Goal: Information Seeking & Learning: Learn about a topic

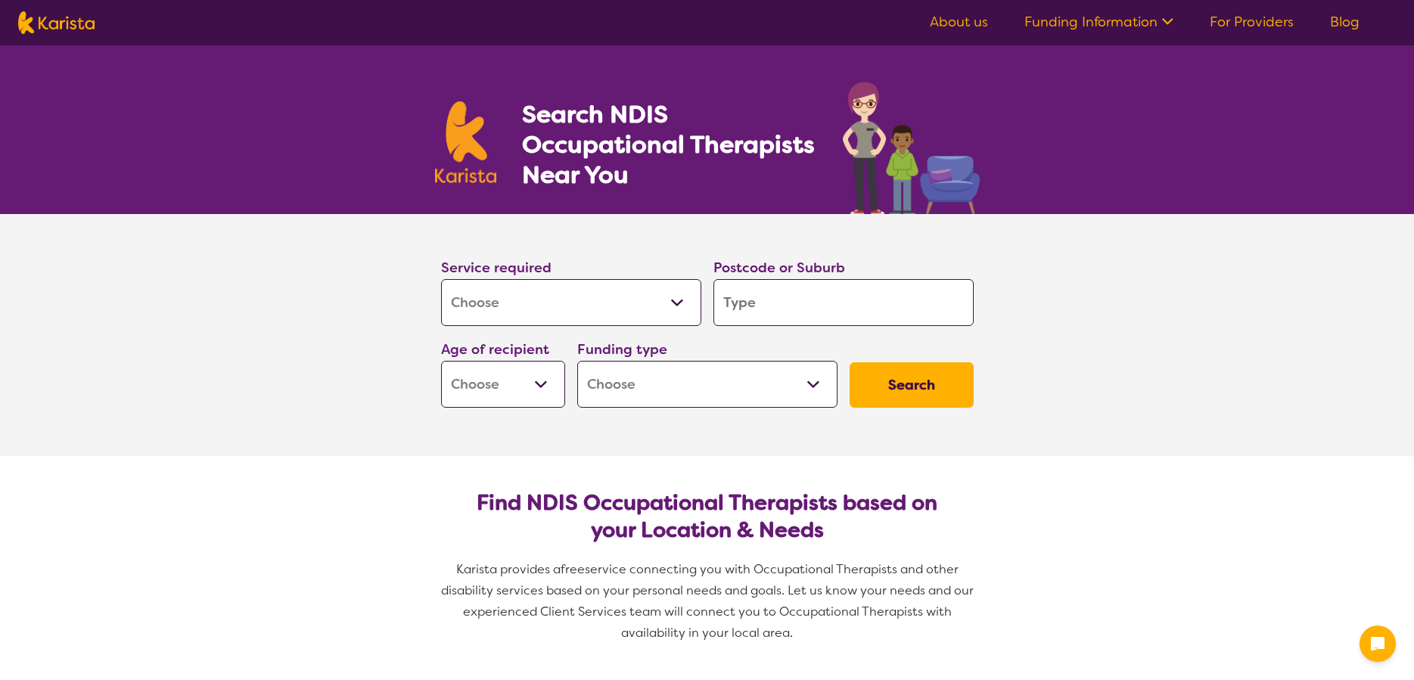
select select "[MEDICAL_DATA]"
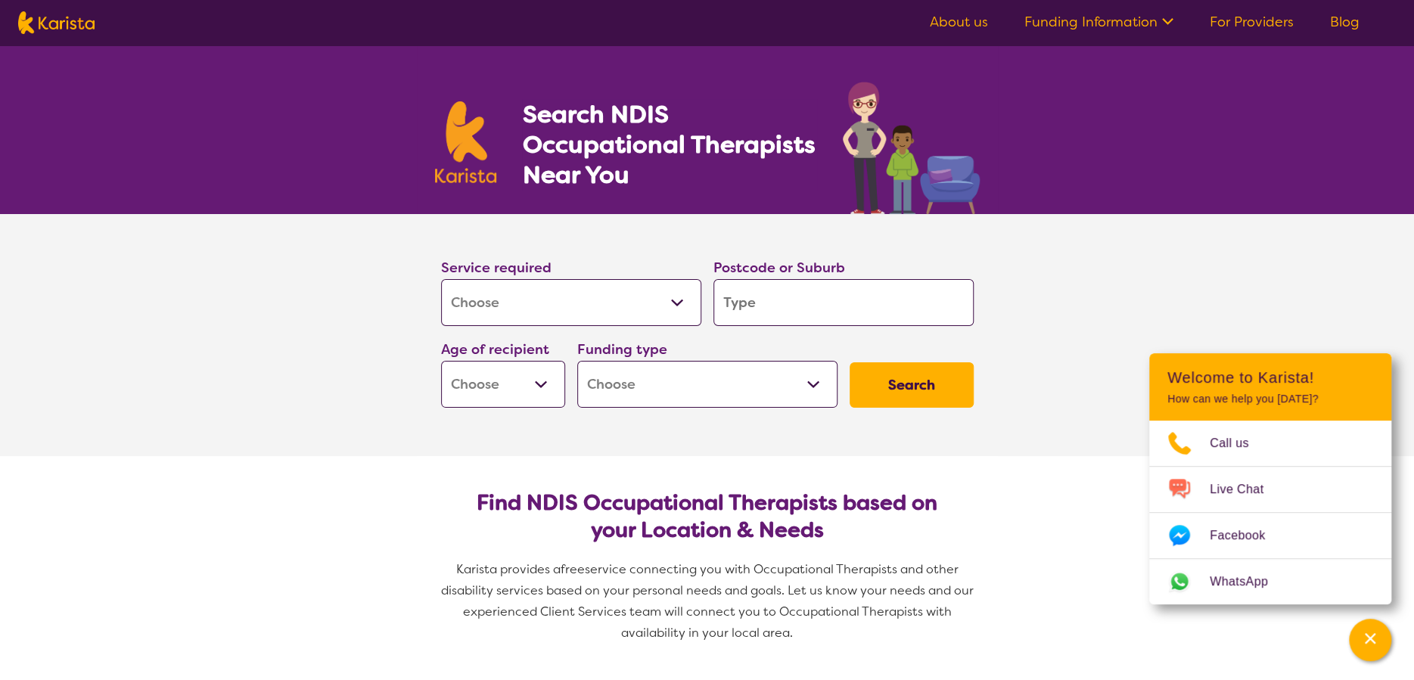
click at [789, 307] on input "search" at bounding box center [844, 302] width 260 height 47
type input "3"
type input "36"
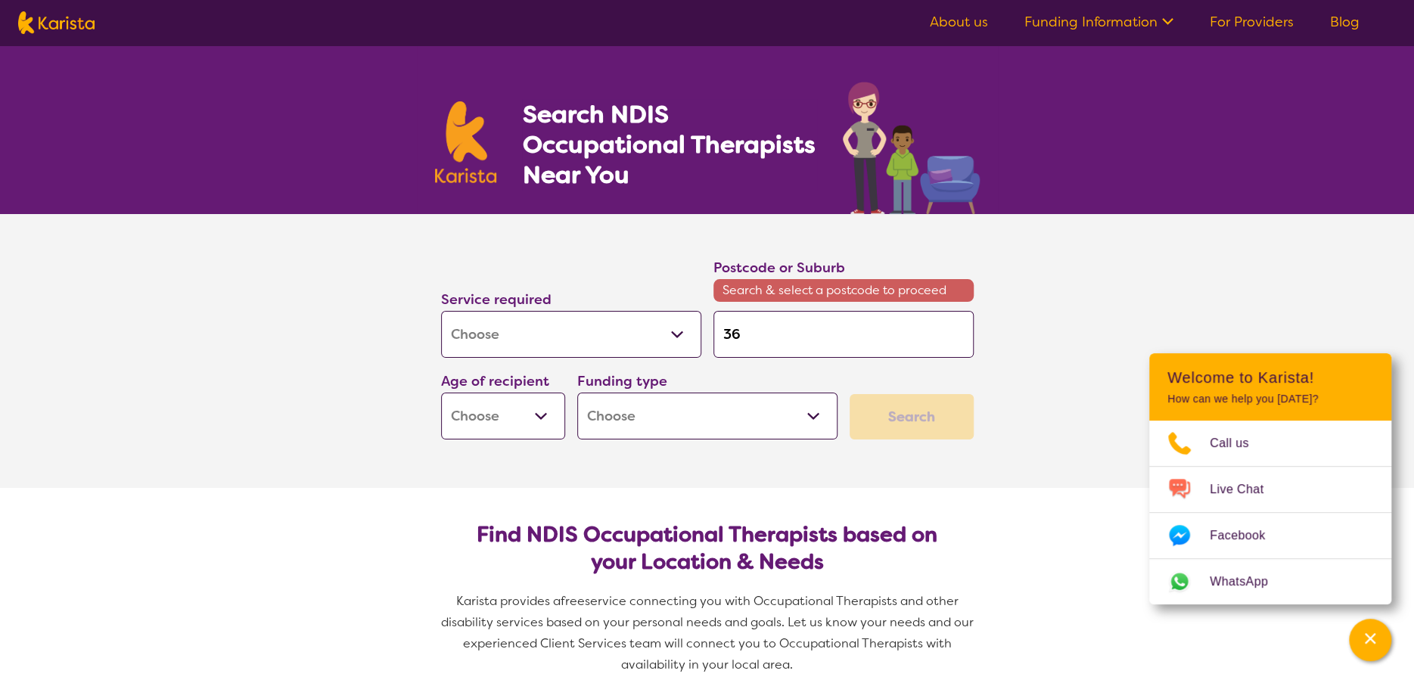
type input "363"
type input "3630"
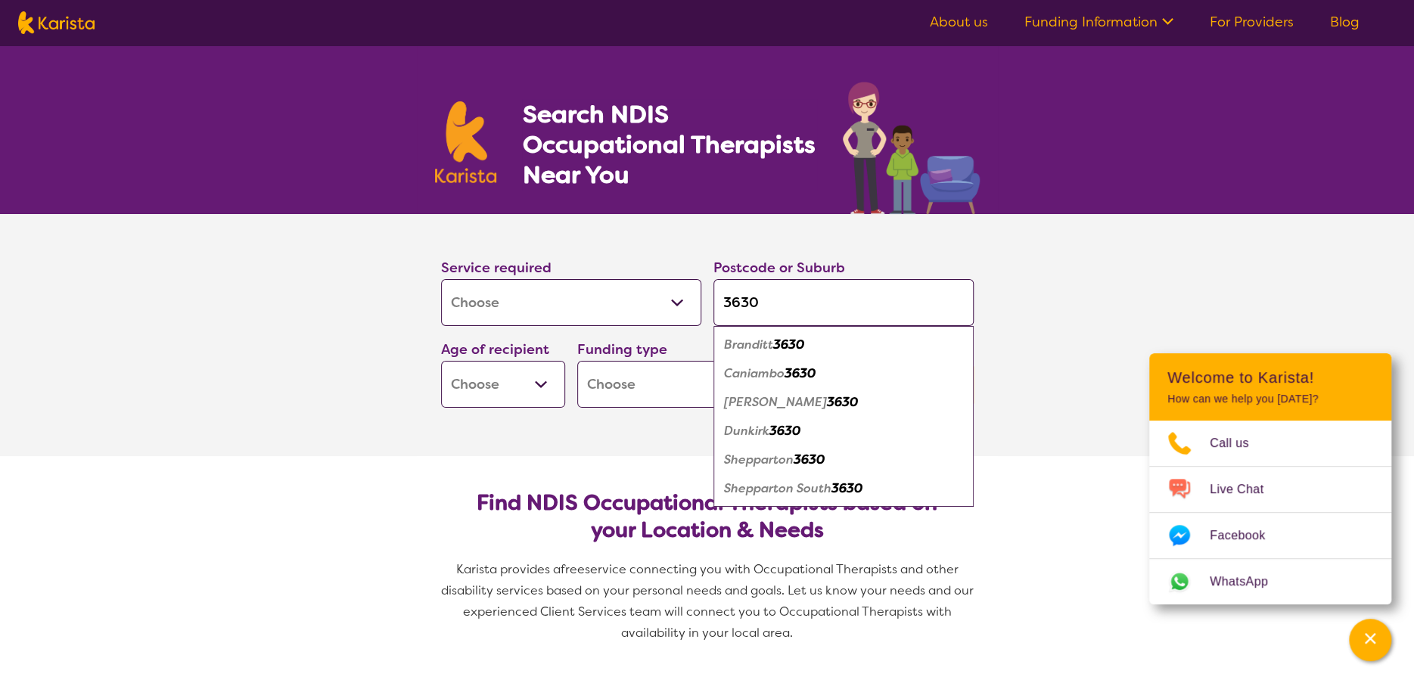
type input "3630"
click at [785, 465] on em "Shepparton" at bounding box center [759, 460] width 70 height 16
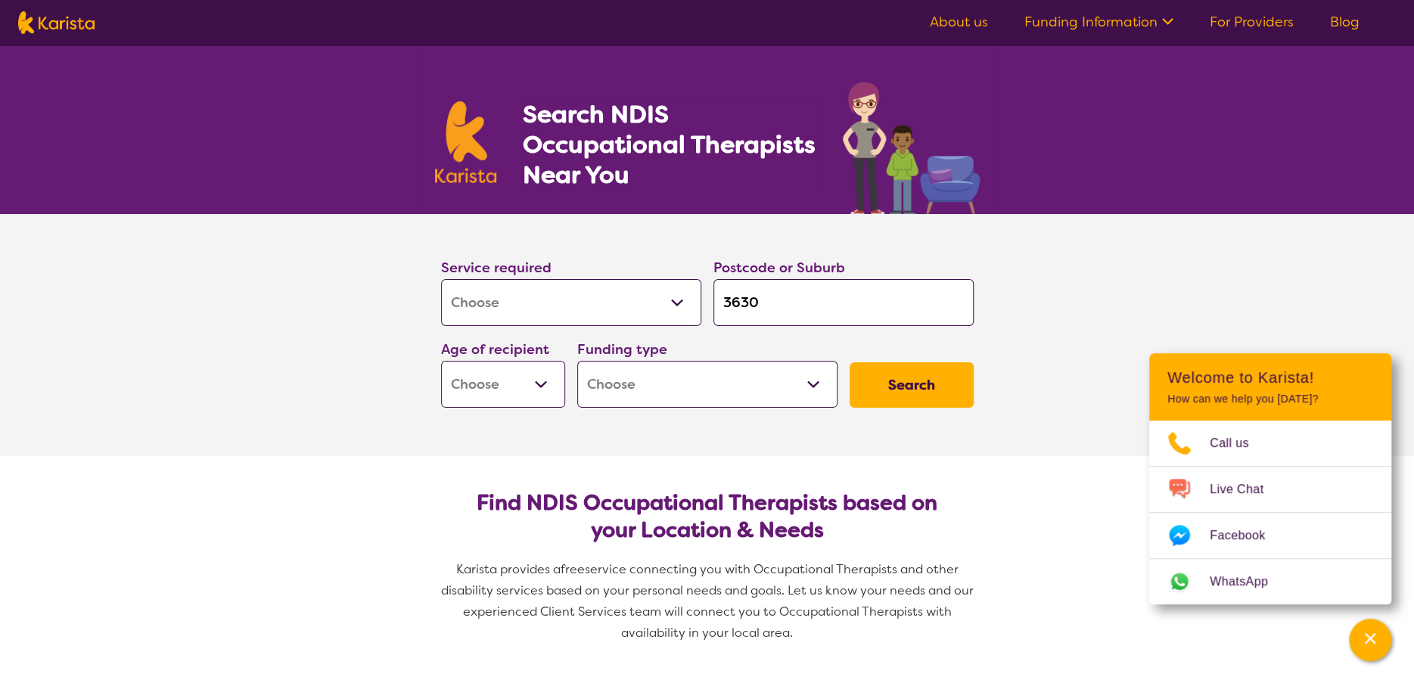
click at [513, 378] on select "Early Childhood - 0 to 9 Child - 10 to 11 Adolescent - 12 to 17 Adult - 18 to 6…" at bounding box center [503, 384] width 124 height 47
select select "AD"
click at [441, 361] on select "Early Childhood - 0 to 9 Child - 10 to 11 Adolescent - 12 to 17 Adult - 18 to 6…" at bounding box center [503, 384] width 124 height 47
select select "AD"
click at [650, 369] on select "Home Care Package (HCP) National Disability Insurance Scheme (NDIS) I don't know" at bounding box center [707, 384] width 260 height 47
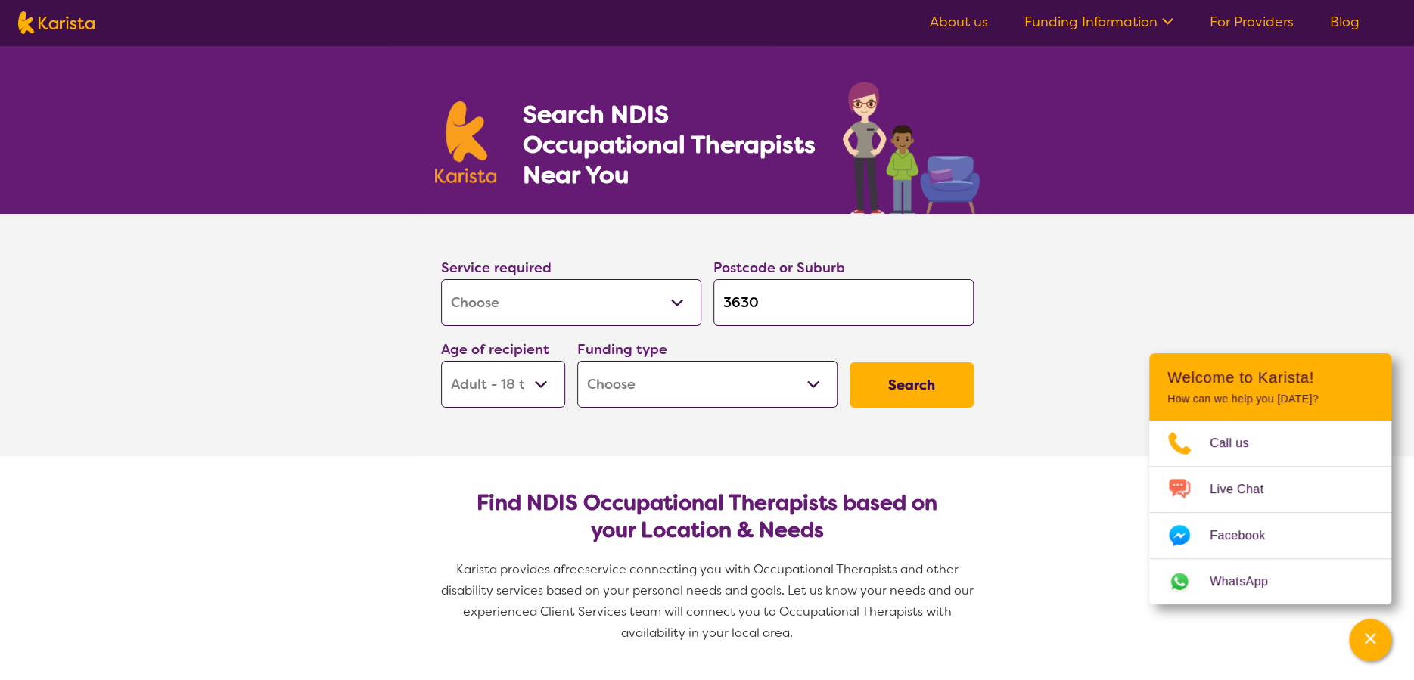
select select "NDIS"
click at [577, 361] on select "Home Care Package (HCP) National Disability Insurance Scheme (NDIS) I don't know" at bounding box center [707, 384] width 260 height 47
select select "NDIS"
click at [953, 385] on button "Search" at bounding box center [912, 384] width 124 height 45
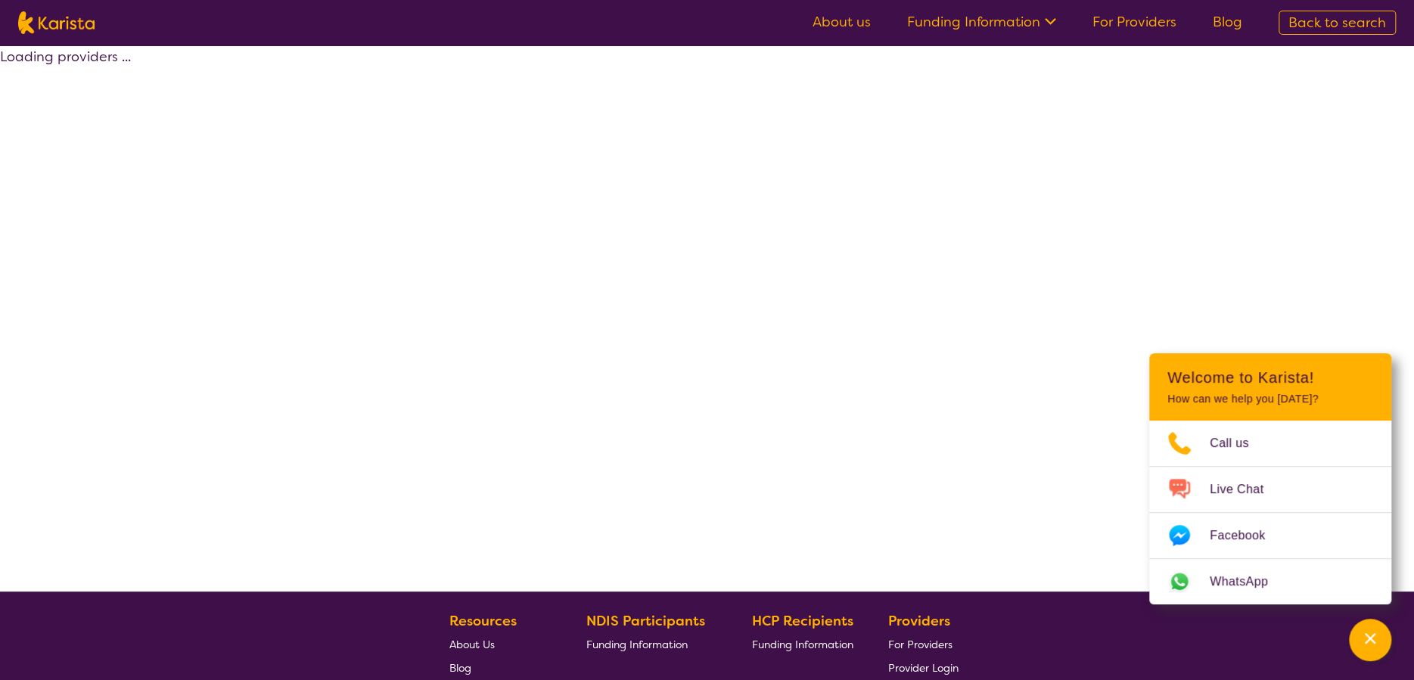
select select "by_score"
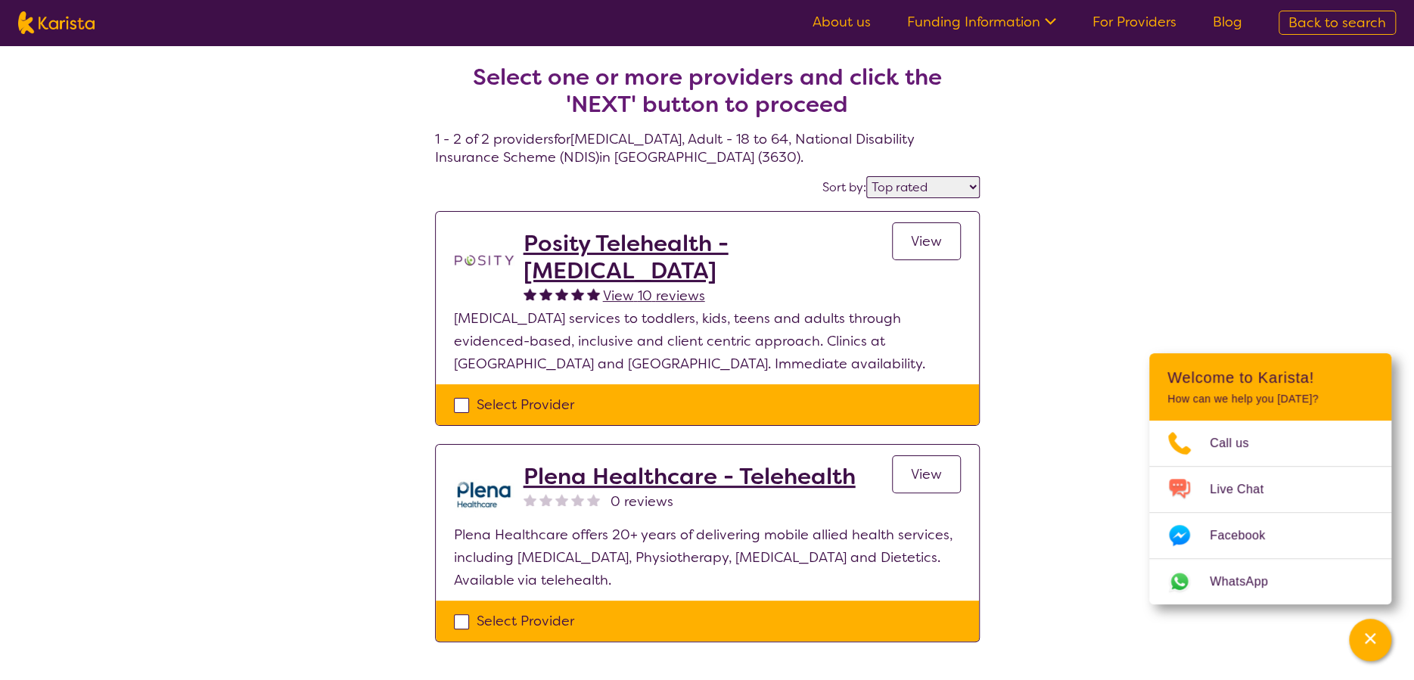
select select "[MEDICAL_DATA]"
select select "AD"
select select "NDIS"
select select "[MEDICAL_DATA]"
select select "AD"
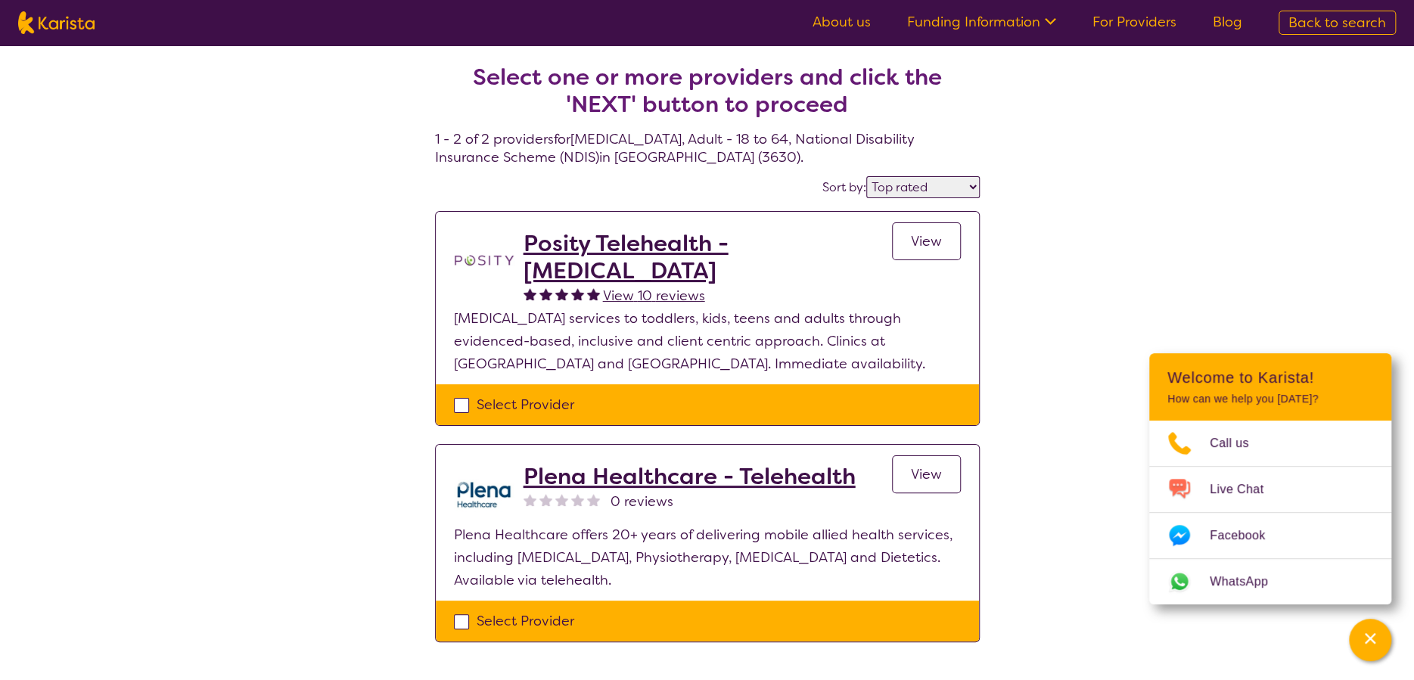
select select "NDIS"
